Goal: Find specific page/section: Find specific page/section

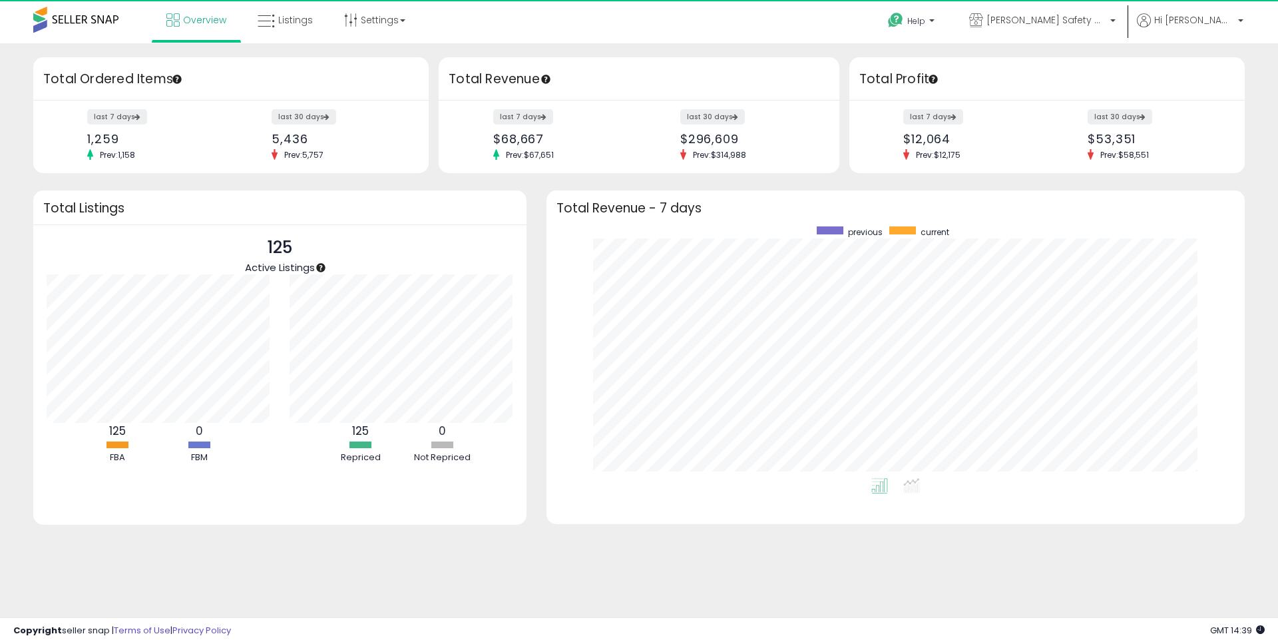
scroll to position [252, 671]
click at [309, 27] on link "Listings" at bounding box center [285, 20] width 75 height 40
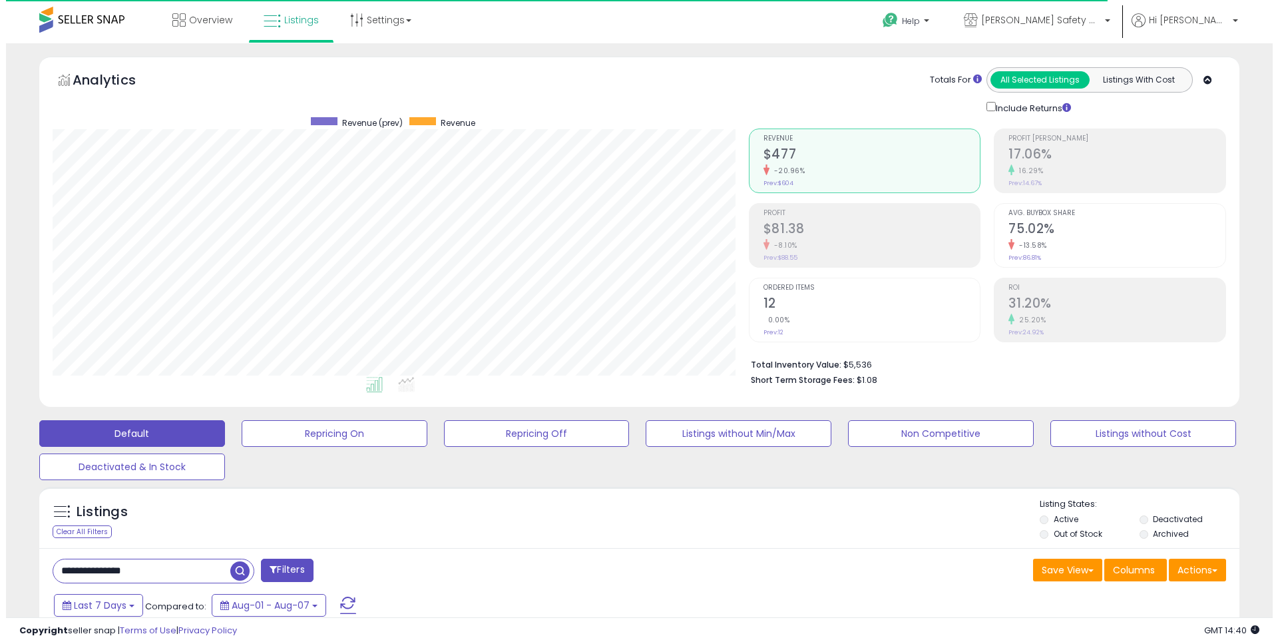
scroll to position [273, 696]
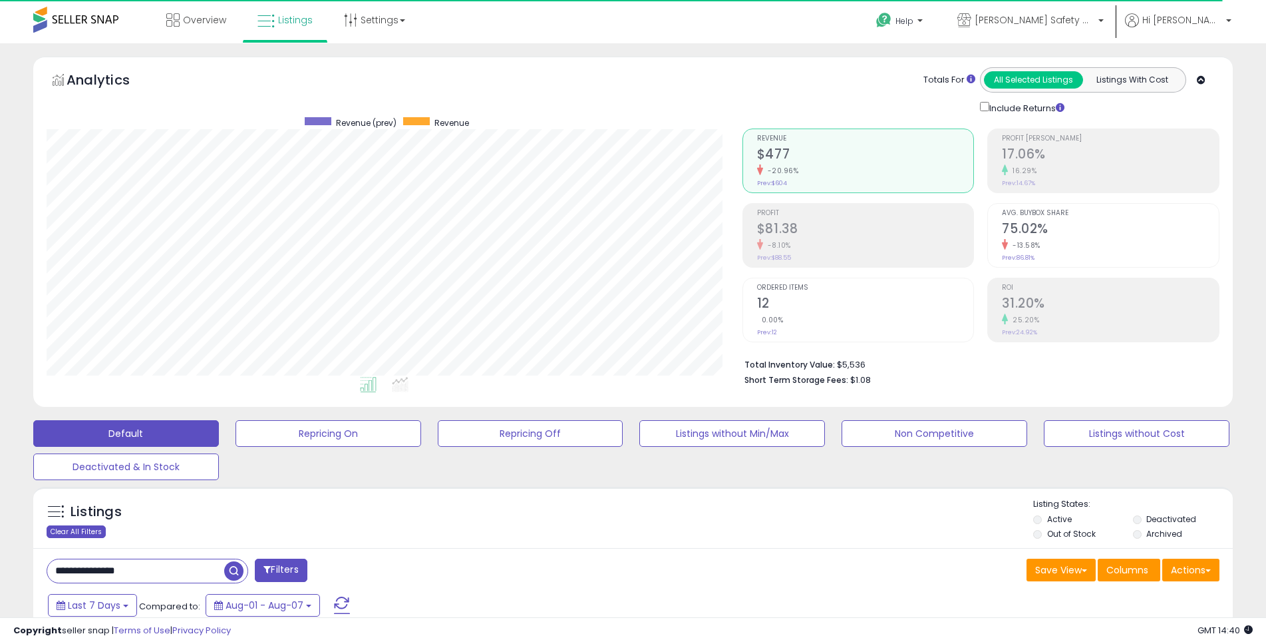
click at [98, 534] on div "Clear All Filters" at bounding box center [76, 531] width 59 height 13
click at [208, 12] on link "Overview" at bounding box center [196, 20] width 80 height 40
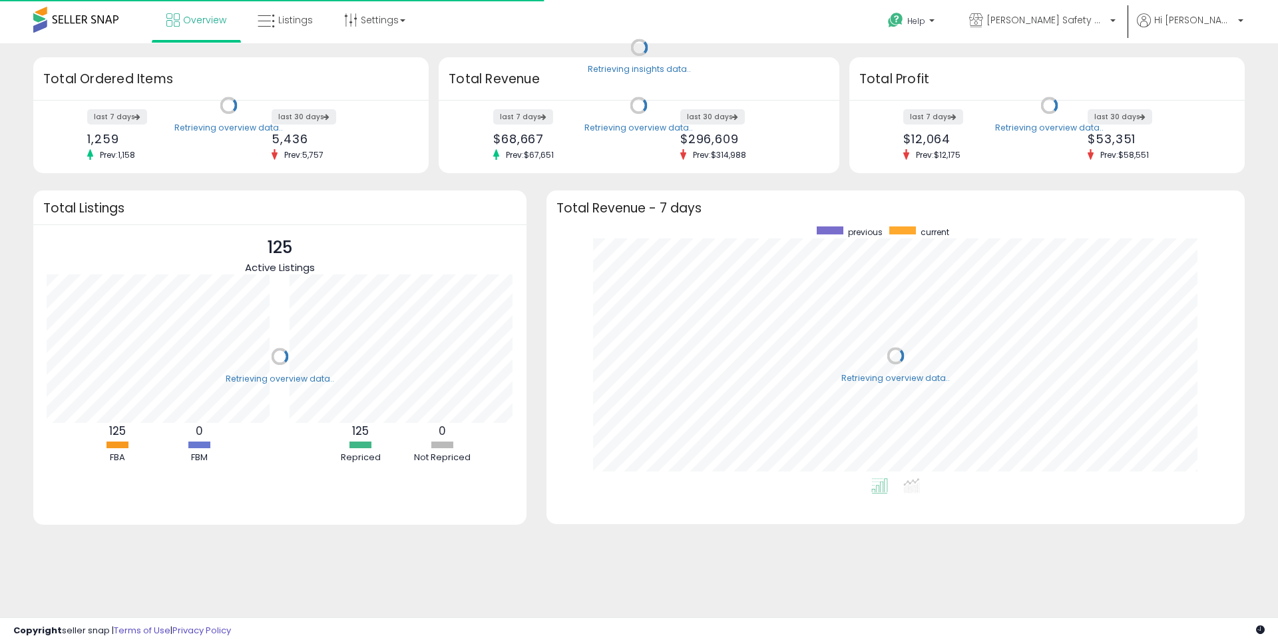
scroll to position [252, 671]
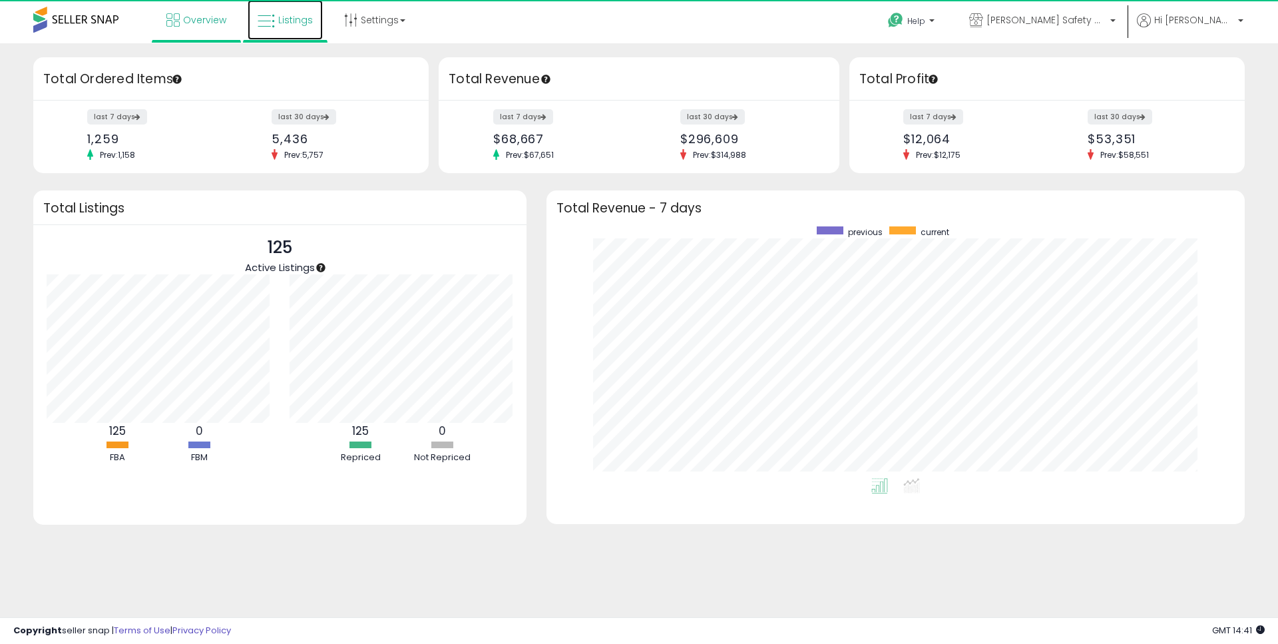
click at [309, 19] on span "Listings" at bounding box center [295, 19] width 35 height 13
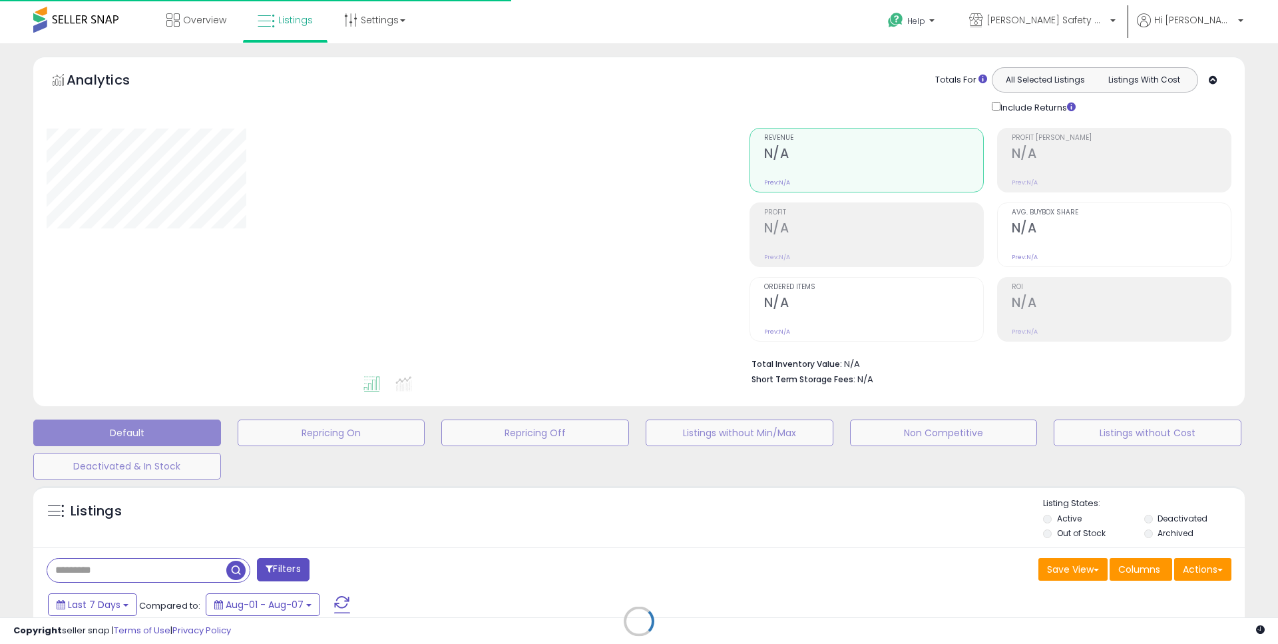
type input "**********"
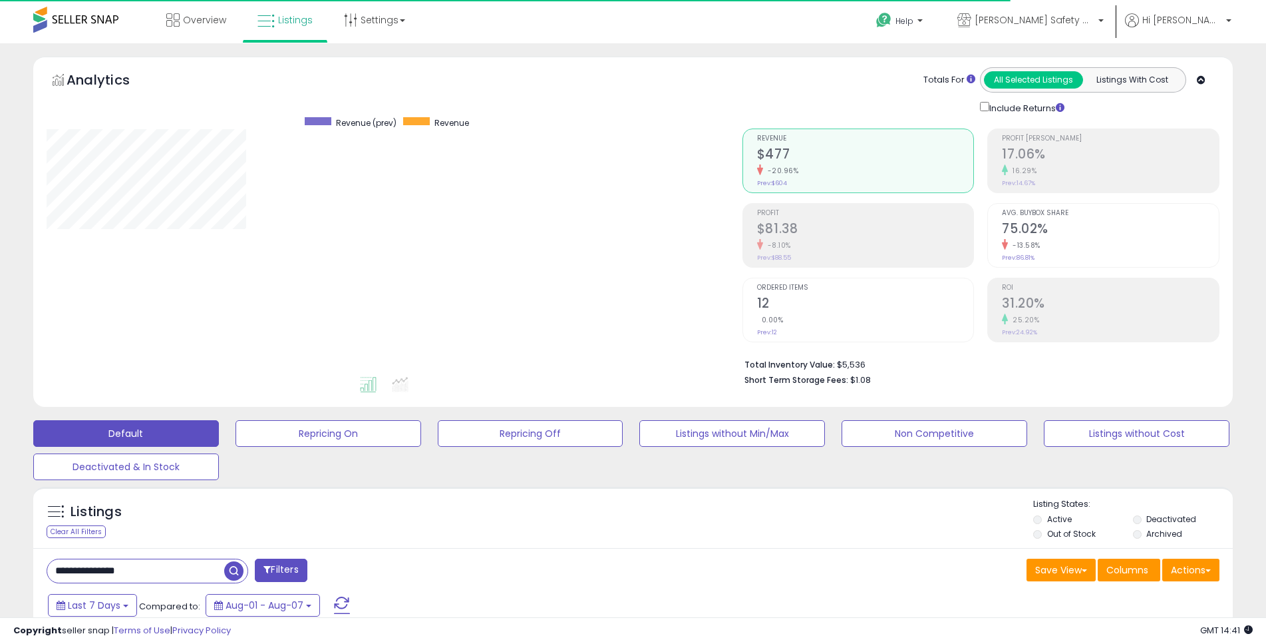
scroll to position [273, 696]
click at [224, 16] on span "Overview" at bounding box center [204, 19] width 43 height 13
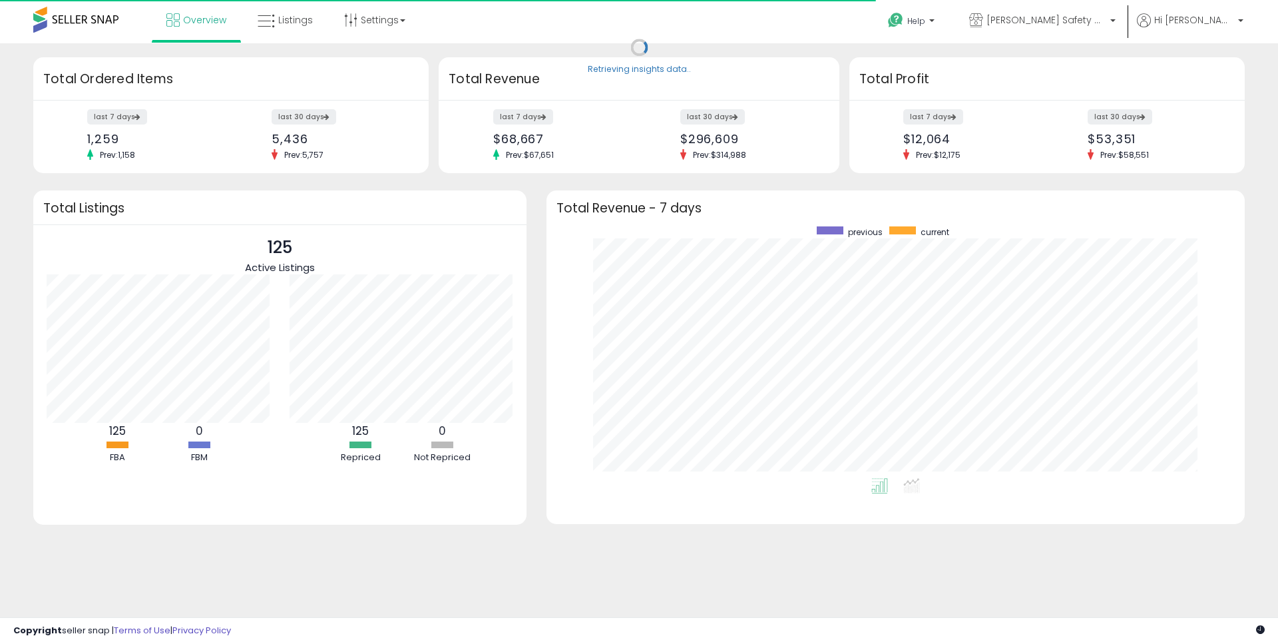
scroll to position [252, 671]
